Goal: Task Accomplishment & Management: Manage account settings

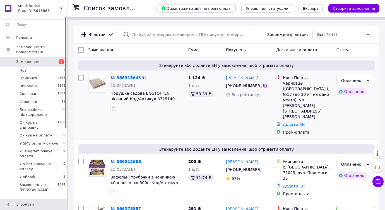
scroll to position [72, 0]
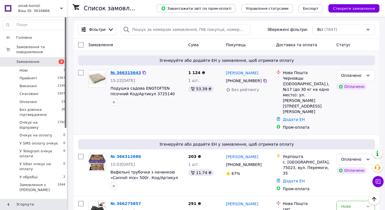
click at [129, 72] on link "№ 366315643" at bounding box center [125, 73] width 30 height 4
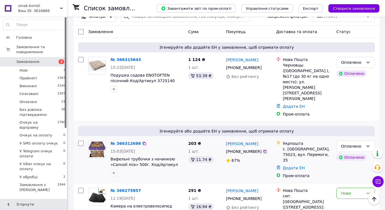
scroll to position [88, 0]
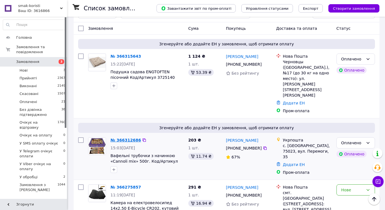
click at [124, 138] on link "№ 366312686" at bounding box center [125, 140] width 30 height 4
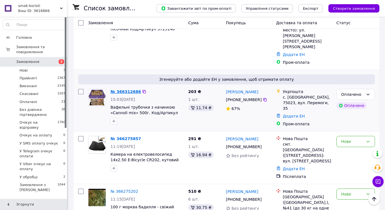
scroll to position [140, 0]
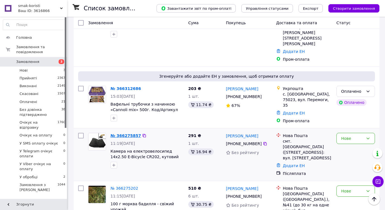
click at [125, 134] on link "№ 366275857" at bounding box center [125, 136] width 30 height 4
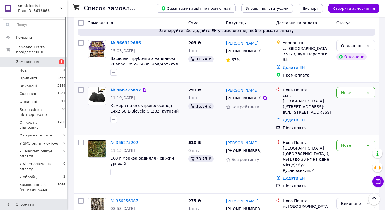
scroll to position [192, 0]
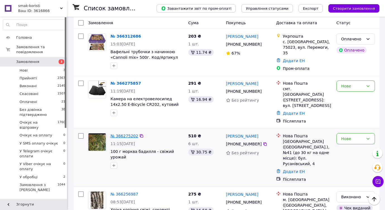
click at [126, 134] on link "№ 366275202" at bounding box center [124, 136] width 28 height 4
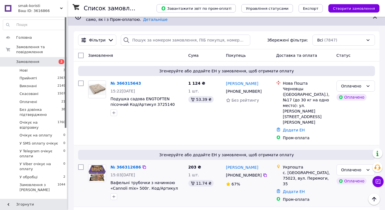
scroll to position [0, 0]
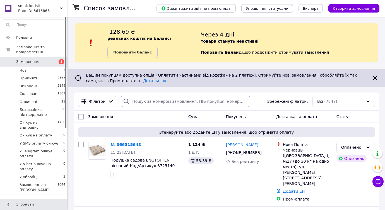
click at [143, 102] on input "search" at bounding box center [185, 101] width 129 height 11
paste input "20451268944104"
type input "20451268944104"
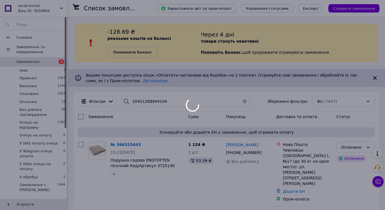
drag, startPoint x: 172, startPoint y: 101, endPoint x: 140, endPoint y: 96, distance: 32.2
click at [140, 96] on div at bounding box center [192, 105] width 385 height 210
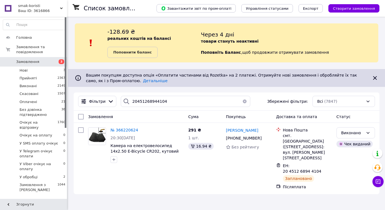
click at [32, 59] on span "Замовлення" at bounding box center [27, 61] width 23 height 5
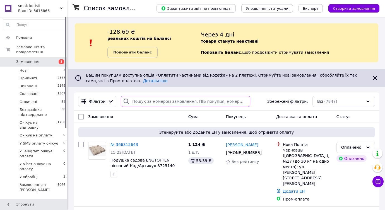
click at [136, 103] on input "search" at bounding box center [185, 101] width 129 height 11
paste input "+380970988457"
type input "+380970988457"
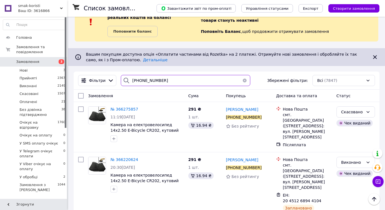
scroll to position [20, 0]
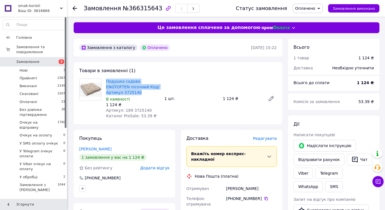
drag, startPoint x: 105, startPoint y: 81, endPoint x: 144, endPoint y: 91, distance: 40.5
click at [144, 91] on div "Подушка садова ENGTOFTEN пісочний Код/Артикул 3725140 В наявності 1 124 ₴ Артик…" at bounding box center [133, 99] width 58 height 42
copy link "Подушка садова ENGTOFTEN пісочний Код/Артикул 3725140"
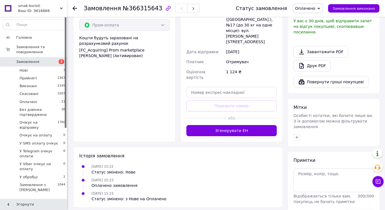
scroll to position [213, 0]
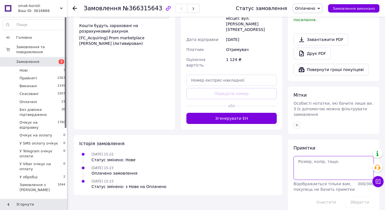
click at [311, 166] on textarea at bounding box center [333, 168] width 80 height 24
type textarea "уточняем наличие"
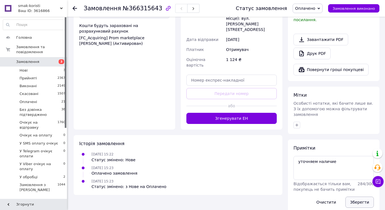
click at [356, 197] on button "Зберегти" at bounding box center [359, 202] width 28 height 11
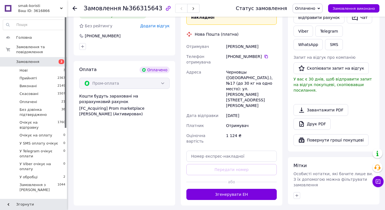
scroll to position [0, 0]
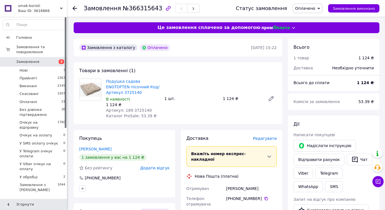
click at [162, 9] on div at bounding box center [168, 9] width 12 height 12
click at [168, 83] on div "Подушка садова ENGTOFTEN пісочний Код/Артикул 3725140 В наявності 1 124 ₴ Артик…" at bounding box center [191, 99] width 175 height 42
drag, startPoint x: 105, startPoint y: 81, endPoint x: 143, endPoint y: 92, distance: 39.1
click at [143, 92] on div "Подушка садова ENGTOFTEN пісочний Код/Артикул 3725140 В наявності 1 124 ₴ Артик…" at bounding box center [133, 99] width 58 height 42
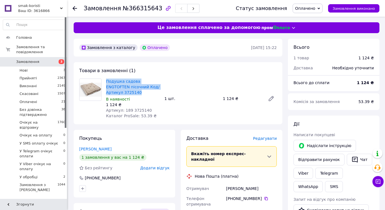
copy link "Подушка садова ENGTOFTEN пісочний Код/Артикул 3725140"
click at [304, 6] on span "Оплачено" at bounding box center [305, 8] width 20 height 4
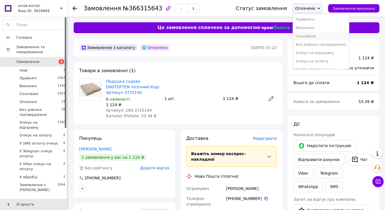
click at [316, 37] on li "Скасовано" at bounding box center [321, 36] width 56 height 8
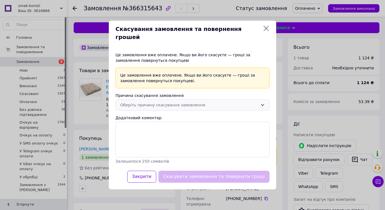
click at [155, 106] on div "Оберіть причину скасування замовлення" at bounding box center [192, 105] width 154 height 11
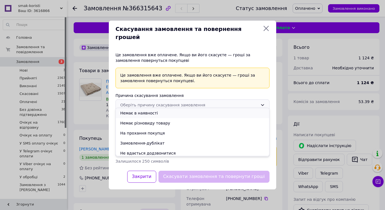
click at [151, 114] on li "Немає в наявності" at bounding box center [192, 113] width 153 height 10
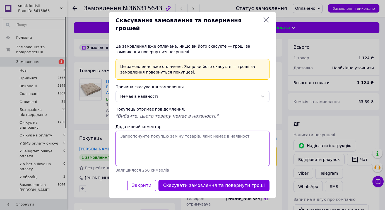
click at [159, 146] on textarea "Додатковий коментар" at bounding box center [192, 149] width 154 height 36
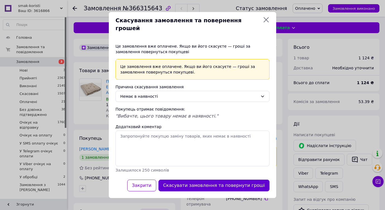
click at [217, 180] on button "Скасувати замовлення та повернути гроші" at bounding box center [213, 186] width 111 height 12
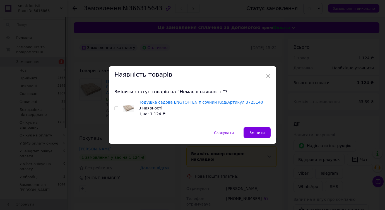
click at [116, 108] on input "checkbox" at bounding box center [116, 109] width 4 height 4
checkbox input "true"
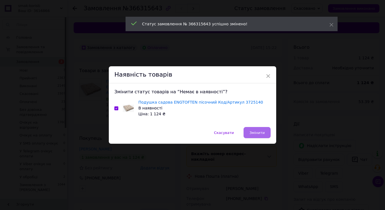
click at [254, 132] on span "Змінити" at bounding box center [256, 133] width 15 height 4
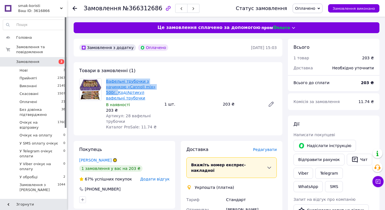
drag, startPoint x: 105, startPoint y: 81, endPoint x: 117, endPoint y: 94, distance: 17.8
click at [117, 94] on div "Вафельні трубочки з начинкою «Cannoli mix» 500г. Код/Артикул вафельні трубочки …" at bounding box center [133, 105] width 58 height 54
copy link "Вафельні трубочки з начинкою «Cannoli mix» 500г."
click at [307, 8] on span "Оплачено" at bounding box center [305, 8] width 20 height 4
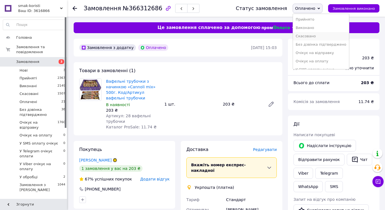
click at [313, 37] on li "Скасовано" at bounding box center [321, 36] width 56 height 8
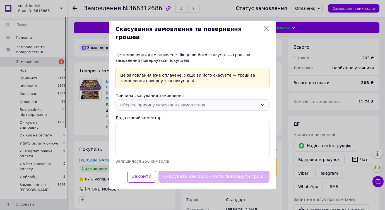
click at [156, 102] on div "Оберіть причину скасування замовлення" at bounding box center [189, 105] width 138 height 6
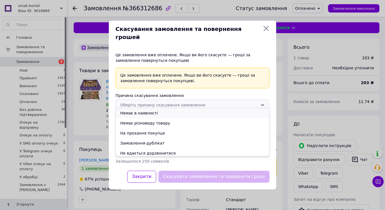
click at [151, 113] on li "Немає в наявності" at bounding box center [192, 113] width 153 height 10
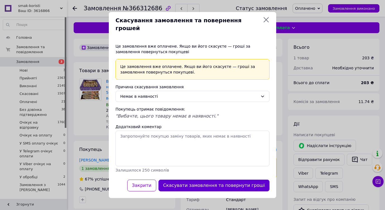
click at [223, 180] on button "Скасувати замовлення та повернути гроші" at bounding box center [213, 186] width 111 height 12
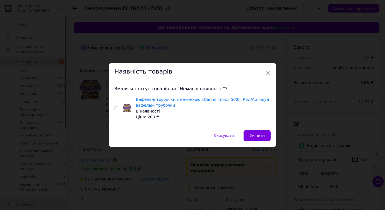
click at [114, 107] on input "checkbox" at bounding box center [116, 109] width 4 height 4
checkbox input "true"
click at [252, 135] on span "Змінити" at bounding box center [256, 136] width 15 height 4
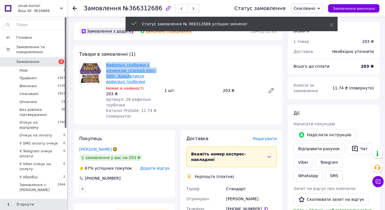
drag, startPoint x: 104, startPoint y: 64, endPoint x: 128, endPoint y: 78, distance: 27.5
click at [128, 78] on div "Вафельні трубочки з начинкою «Cannoli mix» 500г. Код/Артикул вафельні трубочки …" at bounding box center [133, 90] width 58 height 59
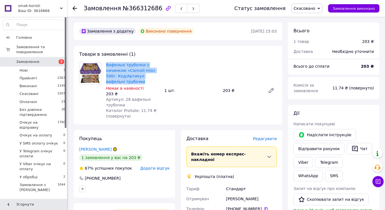
drag, startPoint x: 126, startPoint y: 82, endPoint x: 105, endPoint y: 66, distance: 26.3
click at [105, 66] on div "Вафельні трубочки з начинкою «Cannoli mix» 500г. Код/Артикул вафельні трубочки …" at bounding box center [133, 90] width 58 height 59
copy link "Вафельні трубочки з начинкою «Cannoli mix» 500г. Код/Артикул вафельні трубочки"
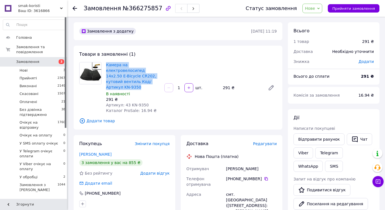
drag, startPoint x: 105, startPoint y: 65, endPoint x: 119, endPoint y: 87, distance: 26.8
click at [119, 87] on div "Камера на електровелосипед 14x2.50 E-Bicycle CR202, кутовий вентиль Код/Артикул…" at bounding box center [133, 88] width 58 height 54
copy link "Камера на електровелосипед 14x2.50 E-Bicycle CR202, кутовий вентиль Код/Артикул…"
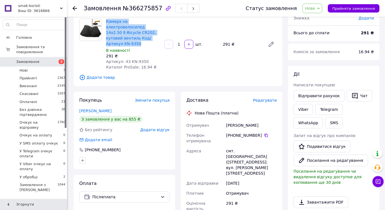
scroll to position [51, 0]
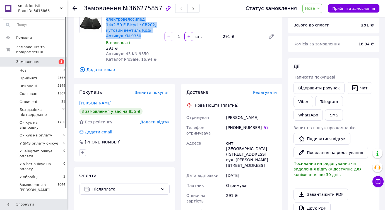
drag, startPoint x: 261, startPoint y: 117, endPoint x: 226, endPoint y: 116, distance: 34.6
click at [226, 116] on div "ЗАХАРОВА ЛІЛІЯ" at bounding box center [251, 118] width 53 height 10
copy div "ЗАХАРОВА ЛІЛІЯ"
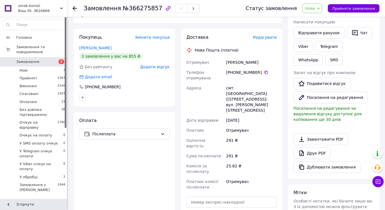
scroll to position [112, 0]
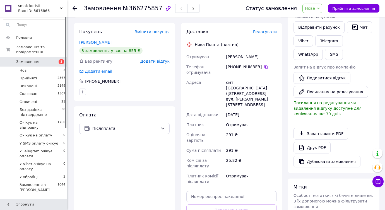
click at [266, 31] on span "Редагувати" at bounding box center [265, 32] width 24 height 4
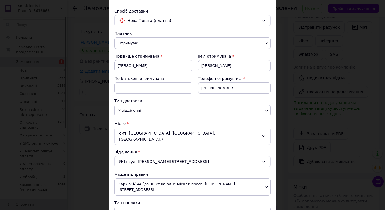
scroll to position [53, 0]
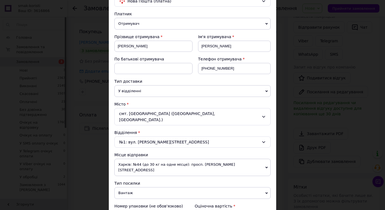
click at [177, 159] on span "Харків: №44 (до 30 кг на одне місце): просп. [PERSON_NAME][STREET_ADDRESS]" at bounding box center [192, 167] width 156 height 17
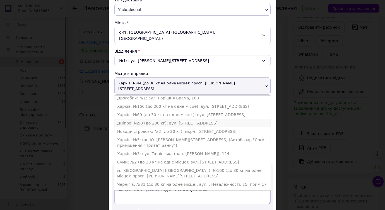
scroll to position [114, 0]
click at [171, 149] on li "Харків: №3: вул. Тюрінська (ран. [PERSON_NAME]), 124" at bounding box center [192, 153] width 156 height 8
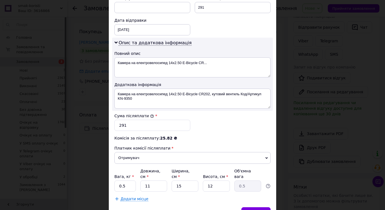
scroll to position [278, 0]
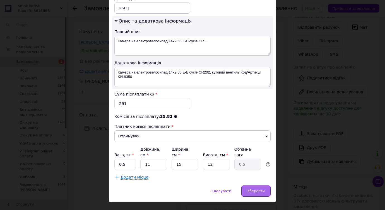
click at [252, 189] on span "Зберегти" at bounding box center [256, 191] width 18 height 4
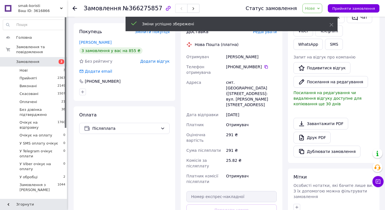
click at [315, 7] on span "Нове" at bounding box center [310, 8] width 10 height 4
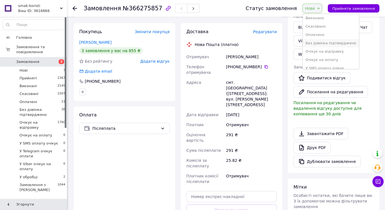
scroll to position [10, 0]
click at [336, 52] on li "Очікує на відправку" at bounding box center [331, 51] width 56 height 8
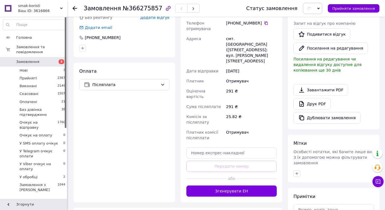
scroll to position [177, 0]
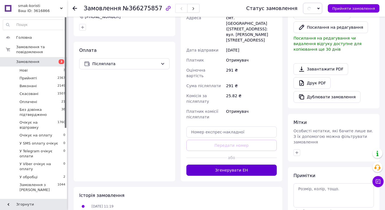
click at [230, 165] on button "Згенерувати ЕН" at bounding box center [231, 170] width 90 height 11
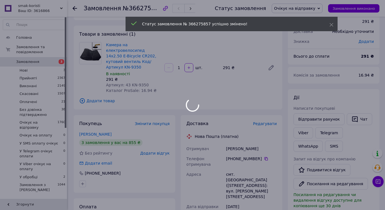
scroll to position [13, 0]
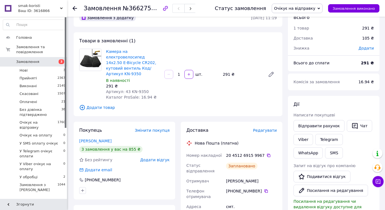
click at [160, 197] on div "Покупець Змінити покупця ЗАХАРОВА ЛІЛІЯ 3 замовлення у вас на 855 ₴ Без рейтинг…" at bounding box center [125, 161] width 102 height 78
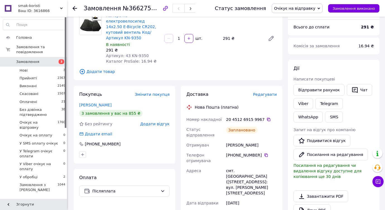
scroll to position [49, 0]
click at [266, 119] on icon at bounding box center [268, 120] width 4 height 4
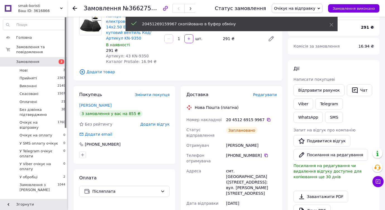
click at [314, 8] on span "Очікує на відправку" at bounding box center [294, 8] width 41 height 4
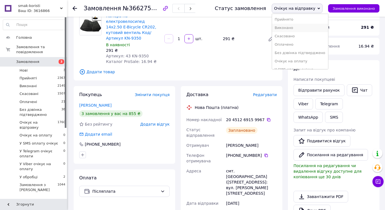
click at [302, 27] on li "Виконано" at bounding box center [300, 28] width 56 height 8
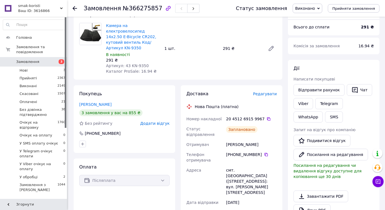
scroll to position [34, 0]
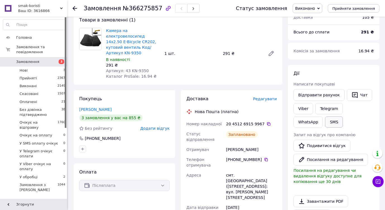
click at [325, 122] on button "SMS" at bounding box center [334, 122] width 18 height 11
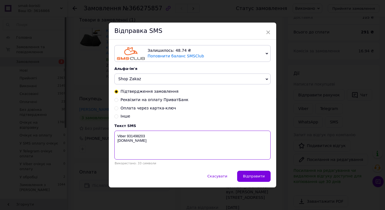
click at [132, 141] on textarea "Viber 931498203 [DOMAIN_NAME]" at bounding box center [192, 145] width 156 height 29
paste textarea "20451269159967"
click at [128, 133] on textarea "20451269159967 Viber 931498203 greencard.in.ua" at bounding box center [192, 145] width 156 height 29
type textarea "Камера 1 шт 20451269159967 Viber 931498203 greencard.in.ua"
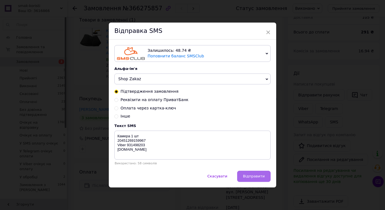
click at [250, 176] on span "Відправити" at bounding box center [254, 176] width 22 height 4
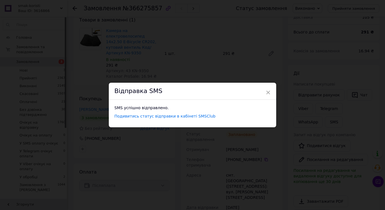
click at [84, 66] on div "× Відправка SMS SMS успішно відправлено. Подивитись статус відправки в кабінеті…" at bounding box center [192, 105] width 385 height 210
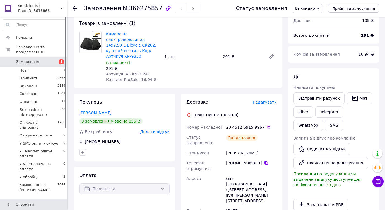
scroll to position [31, 0]
click at [265, 102] on span "Редагувати" at bounding box center [265, 102] width 24 height 4
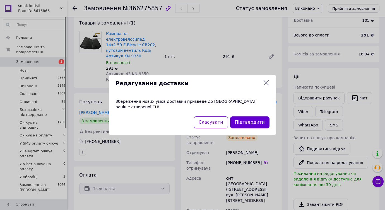
click at [248, 118] on button "Підтвердити" at bounding box center [249, 123] width 39 height 12
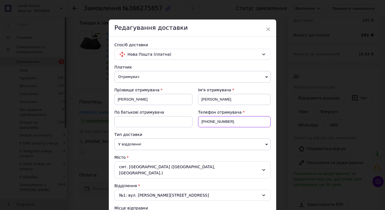
click at [234, 119] on input "[PHONE_NUMBER]" at bounding box center [234, 121] width 73 height 11
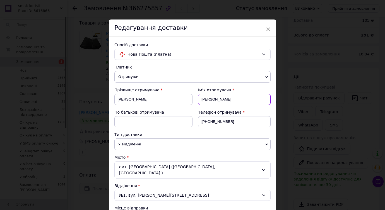
click at [225, 101] on input "ЛІЛІЯ" at bounding box center [234, 99] width 73 height 11
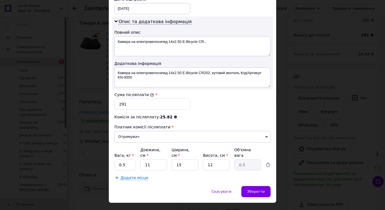
scroll to position [278, 0]
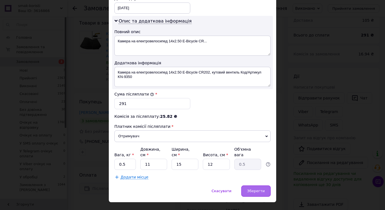
type input "ЛІЛІЯ"
click at [251, 189] on span "Зберегти" at bounding box center [256, 191] width 18 height 4
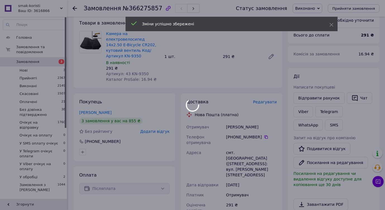
click at [317, 7] on div at bounding box center [192, 105] width 385 height 210
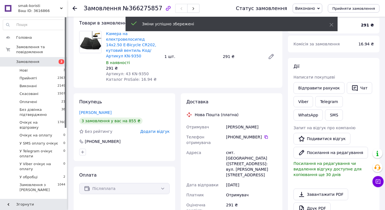
scroll to position [15, 0]
click at [314, 9] on span "Виконано" at bounding box center [305, 8] width 20 height 4
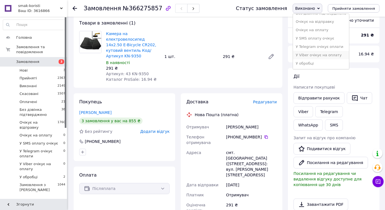
scroll to position [0, 0]
click at [315, 30] on li "Скасовано" at bounding box center [321, 28] width 56 height 8
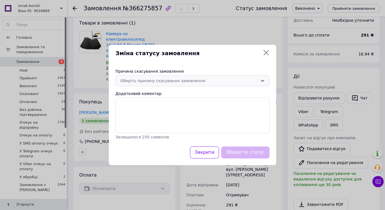
click at [194, 80] on div "Оберіть причину скасування замовлення" at bounding box center [189, 81] width 138 height 6
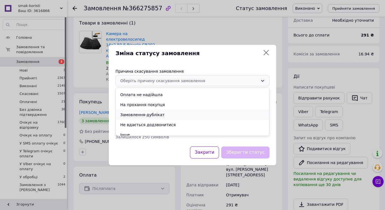
scroll to position [22, 0]
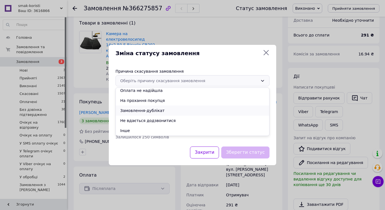
click at [156, 110] on li "Замовлення-дублікат" at bounding box center [192, 111] width 153 height 10
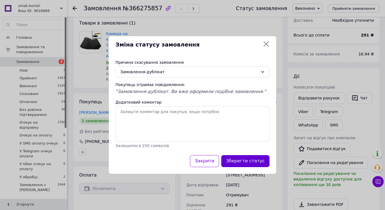
click at [247, 162] on button "Зберегти статус" at bounding box center [245, 161] width 48 height 12
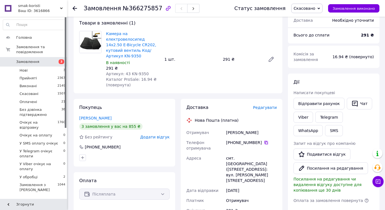
click at [266, 143] on icon at bounding box center [266, 143] width 4 height 4
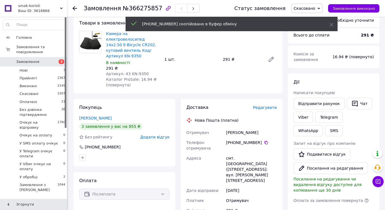
click at [43, 59] on span "Замовлення" at bounding box center [33, 61] width 35 height 5
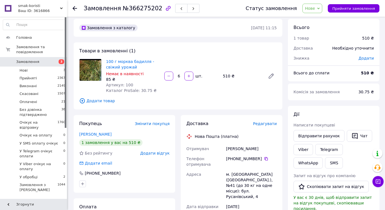
scroll to position [4, 0]
drag, startPoint x: 104, startPoint y: 61, endPoint x: 135, endPoint y: 66, distance: 31.2
click at [135, 66] on div "100 г морква бадилля - свіжий урожай Немає в наявності 85 ₴ Артикул: 100 Катало…" at bounding box center [133, 75] width 58 height 37
copy link "100 г морква бадилля - свіжий урожай"
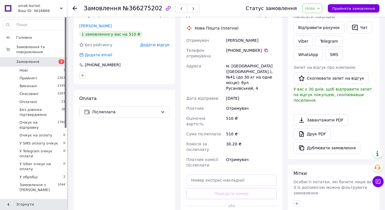
scroll to position [156, 0]
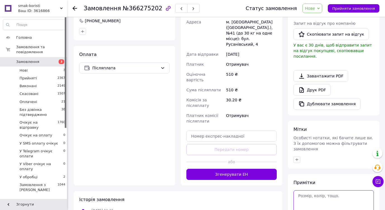
click at [332, 190] on textarea at bounding box center [333, 202] width 80 height 24
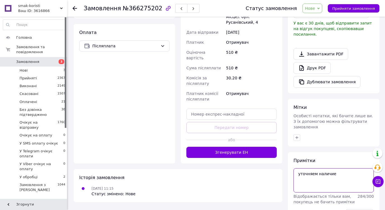
scroll to position [194, 0]
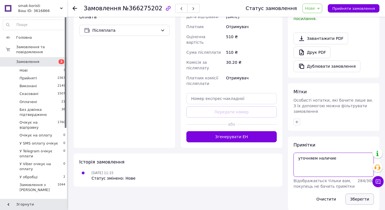
type textarea "уточняем наличие"
click at [363, 194] on button "Зберегти" at bounding box center [359, 199] width 28 height 11
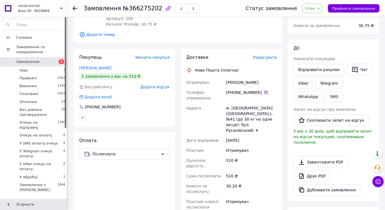
scroll to position [59, 0]
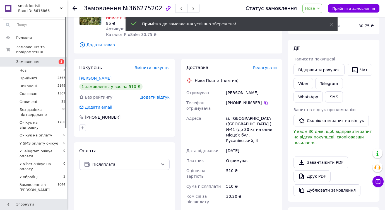
click at [315, 7] on span "Нове" at bounding box center [310, 8] width 10 height 4
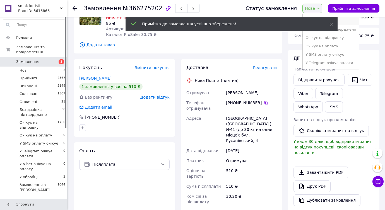
scroll to position [40, 0]
click at [322, 62] on li "У обробці" at bounding box center [331, 63] width 56 height 8
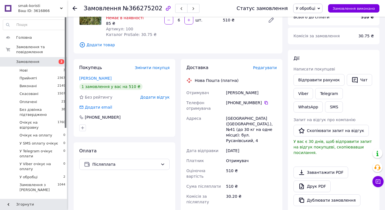
click at [149, 205] on div "Оплата Післяплата" at bounding box center [125, 213] width 102 height 140
drag, startPoint x: 117, startPoint y: 9, endPoint x: 156, endPoint y: 9, distance: 38.2
click at [156, 9] on h1 "Замовлення №366275202" at bounding box center [123, 8] width 79 height 7
copy span "№366275202"
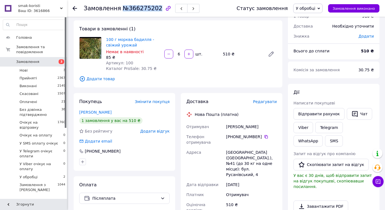
scroll to position [28, 0]
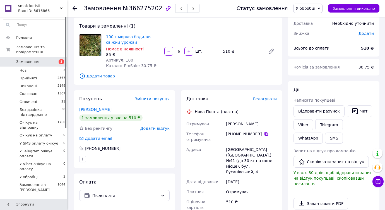
click at [267, 132] on icon at bounding box center [265, 133] width 3 height 3
click at [250, 80] on div "Товари в замовленні (1) 100 г морква бадилля - свіжий урожай Немає в наявності …" at bounding box center [178, 51] width 209 height 67
click at [170, 52] on icon "button" at bounding box center [169, 51] width 4 height 4
type input "5"
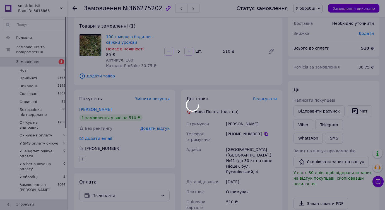
scroll to position [79, 0]
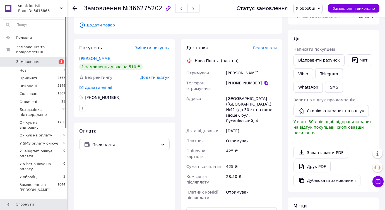
click at [307, 7] on span "У обробці" at bounding box center [306, 8] width 20 height 4
click at [307, 61] on li "Очікує на відправку" at bounding box center [321, 60] width 56 height 8
click at [256, 136] on div "Отримувач" at bounding box center [251, 141] width 53 height 10
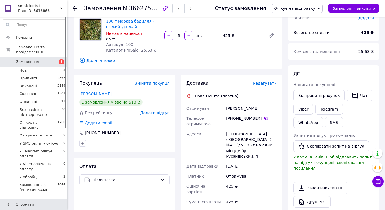
scroll to position [0, 0]
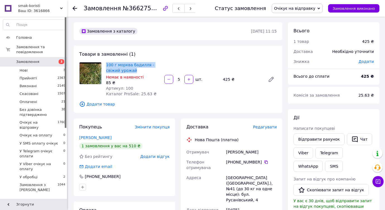
drag, startPoint x: 105, startPoint y: 64, endPoint x: 136, endPoint y: 71, distance: 32.3
click at [136, 71] on div "100 г морква бадилля - свіжий урожай Немає в наявності 85 ₴ Артикул: 100 Катало…" at bounding box center [133, 79] width 58 height 37
copy link "100 г морква бадилля - свіжий урожай"
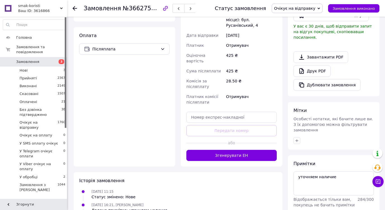
scroll to position [181, 0]
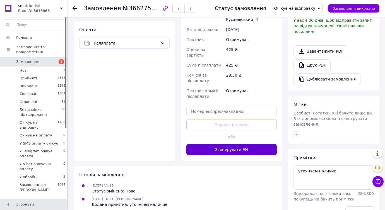
click at [214, 144] on button "Згенерувати ЕН" at bounding box center [231, 149] width 90 height 11
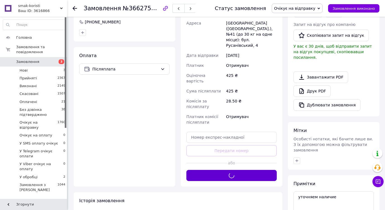
scroll to position [149, 0]
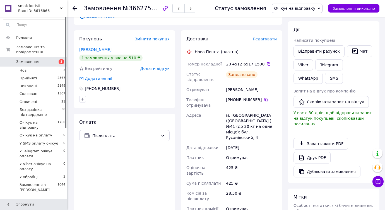
scroll to position [70, 0]
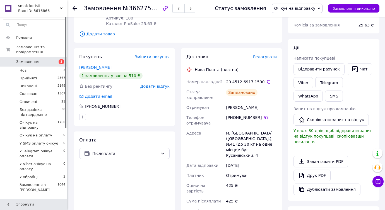
drag, startPoint x: 262, startPoint y: 109, endPoint x: 225, endPoint y: 109, distance: 37.7
click at [225, 109] on div "Патракова Анжела" at bounding box center [251, 108] width 53 height 10
copy div "Патракова Анжела"
click at [190, 209] on span "Комісія за післяплату" at bounding box center [197, 214] width 23 height 10
click at [267, 82] on icon at bounding box center [268, 81] width 3 height 3
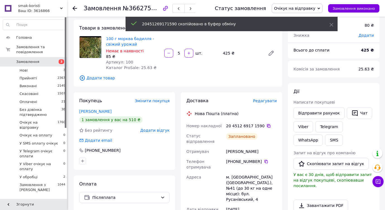
scroll to position [0, 0]
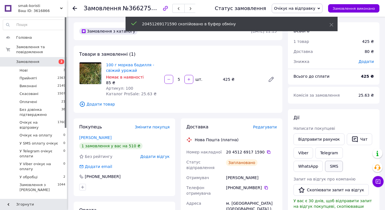
click at [325, 167] on button "SMS" at bounding box center [334, 166] width 18 height 11
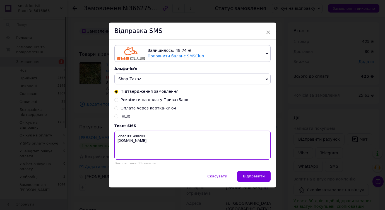
click at [130, 140] on textarea "Viber 931498203 greencard.in.ua" at bounding box center [192, 145] width 156 height 29
paste textarea "20451269171590"
click at [128, 135] on textarea "20451269171590 Viber 931498203 greencard.in.ua" at bounding box center [192, 145] width 156 height 29
type textarea "Морква бадилля 500 г 20451269171590 Viber 931498203 greencard.in.ua"
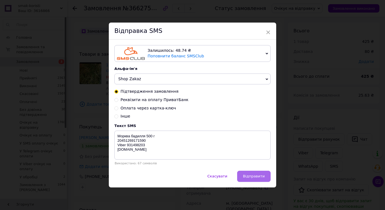
click at [250, 178] on span "Відправити" at bounding box center [254, 176] width 22 height 4
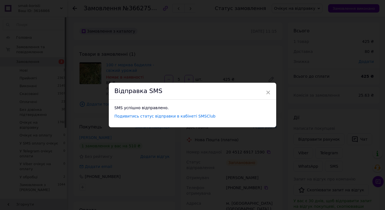
click at [187, 49] on div "× Відправка SMS SMS успішно відправлено. Подивитись статус відправки в кабінеті…" at bounding box center [192, 105] width 385 height 210
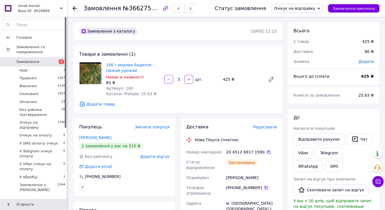
click at [289, 6] on span "Очікує на відправку" at bounding box center [294, 8] width 41 height 4
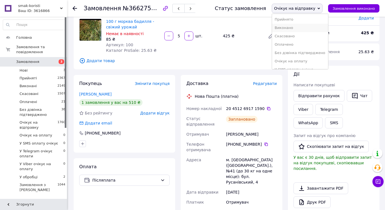
click at [296, 26] on li "Виконано" at bounding box center [300, 28] width 56 height 8
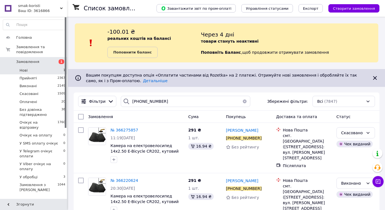
click at [50, 67] on li "Нові 1" at bounding box center [34, 71] width 69 height 8
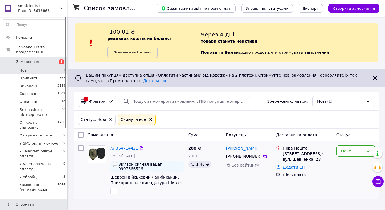
click at [126, 148] on link "№ 364714421" at bounding box center [124, 148] width 28 height 4
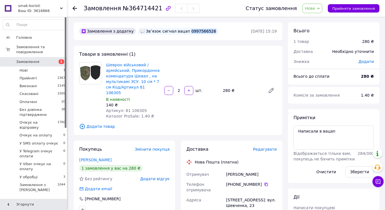
drag, startPoint x: 181, startPoint y: 32, endPoint x: 213, endPoint y: 31, distance: 32.1
click at [213, 31] on div "Замовлення з додатку Звʼязок сигнал вацап 0997566526" at bounding box center [164, 31] width 173 height 9
copy div "0997566526"
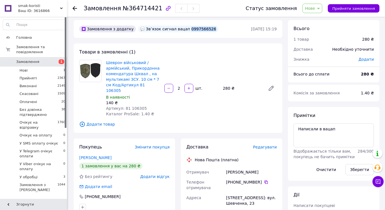
scroll to position [3, 0]
click at [202, 52] on div "Товари в замовленні (1) Шеврон військовий / армійський, Прикордонна комендатура…" at bounding box center [178, 88] width 209 height 90
click at [315, 10] on span "Нове" at bounding box center [310, 8] width 10 height 4
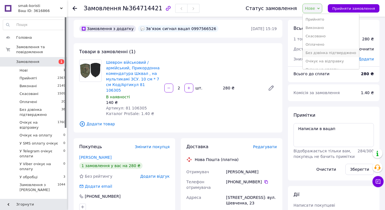
scroll to position [40, 0]
click at [326, 61] on li "У обробці" at bounding box center [331, 63] width 56 height 8
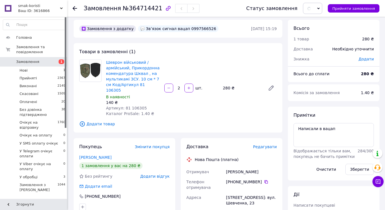
scroll to position [6, 0]
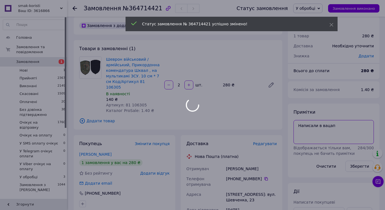
click at [297, 127] on body "smak-koristi Ваш ID: 3616866 Сайт smak-koristi Кабінет покупця Перевірити стан …" at bounding box center [192, 199] width 385 height 410
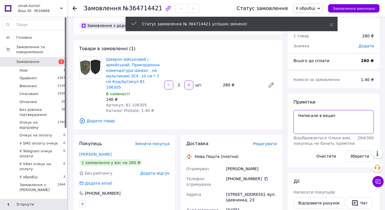
click at [333, 129] on textarea "Написали в вацап" at bounding box center [333, 122] width 80 height 24
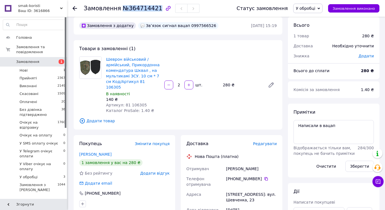
drag, startPoint x: 154, startPoint y: 10, endPoint x: 117, endPoint y: 10, distance: 36.5
click at [117, 10] on h1 "Замовлення №364714421" at bounding box center [123, 8] width 79 height 7
copy span "№364714421"
click at [358, 164] on button "Зберегти" at bounding box center [359, 166] width 28 height 11
click at [34, 59] on span "Замовлення" at bounding box center [27, 61] width 23 height 5
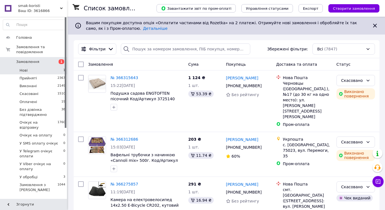
click at [52, 67] on li "Нові 1" at bounding box center [34, 71] width 69 height 8
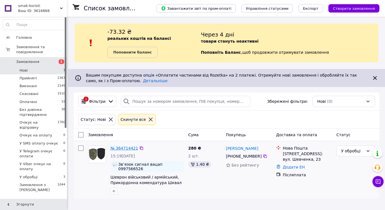
click at [126, 147] on link "№ 364714421" at bounding box center [124, 148] width 28 height 4
click at [37, 59] on link "Замовлення 1" at bounding box center [34, 61] width 69 height 9
